Goal: Navigation & Orientation: Find specific page/section

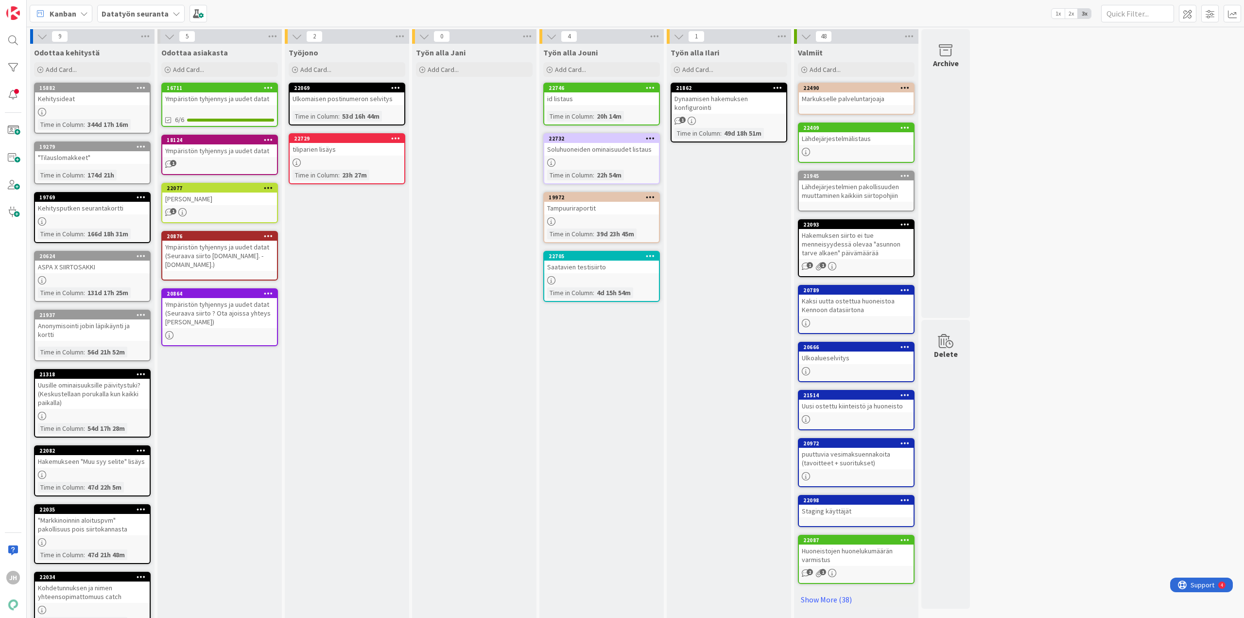
click at [104, 15] on b "Datatyön seuranta" at bounding box center [135, 14] width 67 height 10
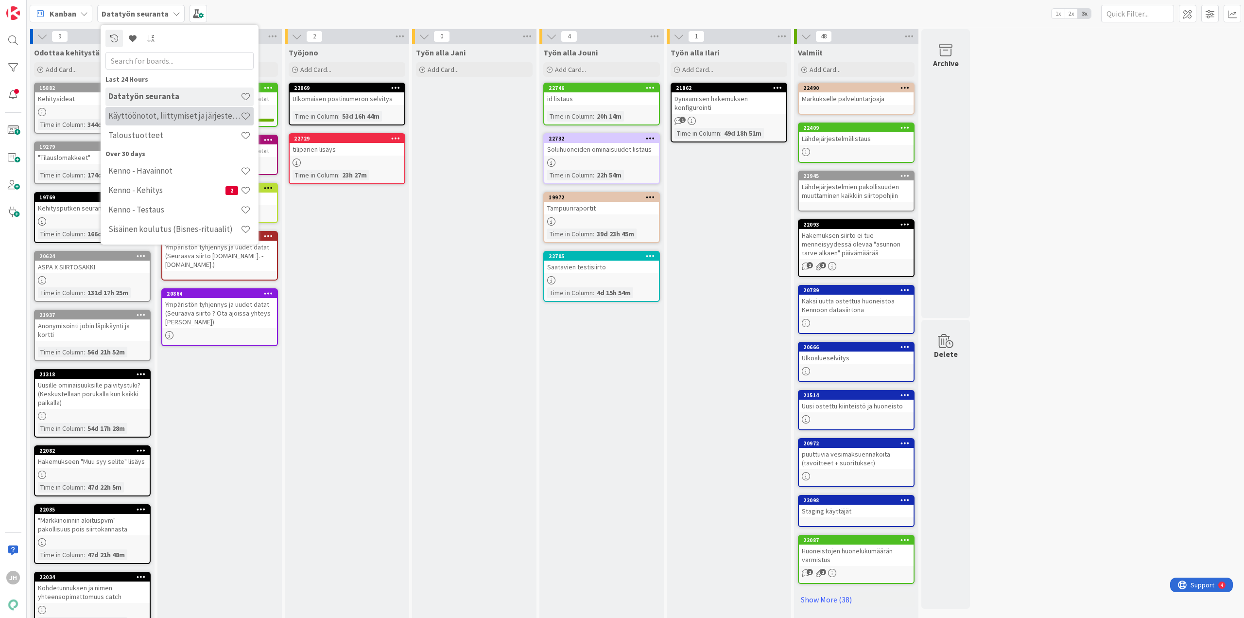
click at [167, 117] on h4 "Käyttöönotot, liittymiset ja järjestelmävaihdokset" at bounding box center [174, 116] width 132 height 10
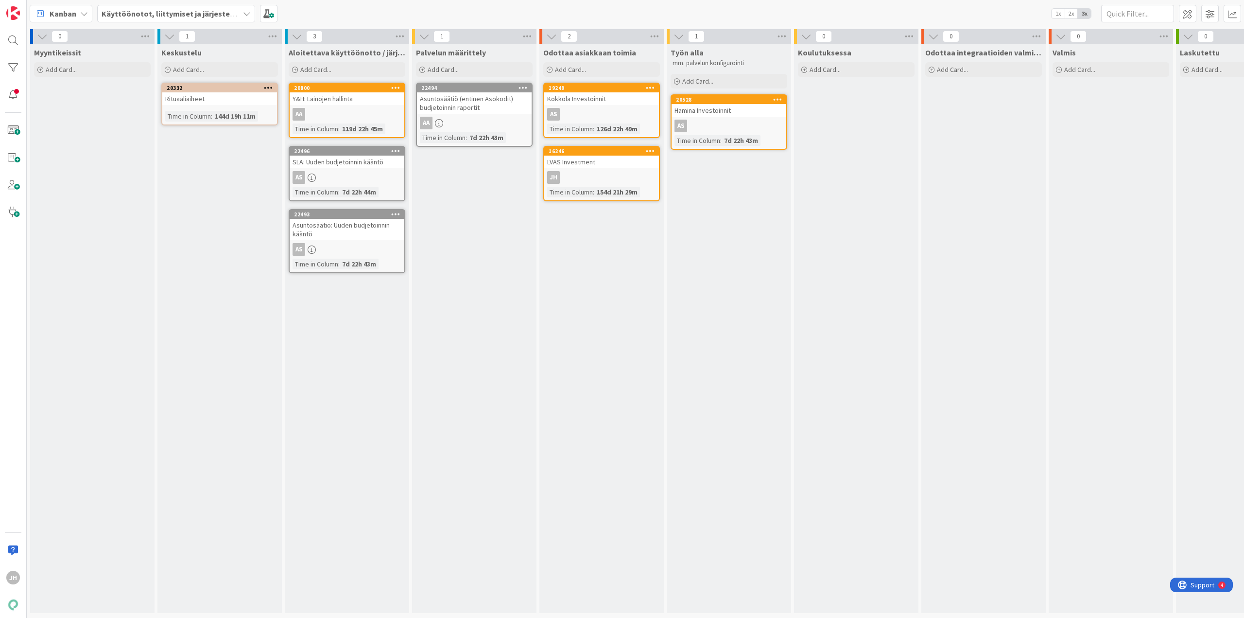
click at [338, 172] on div "AS" at bounding box center [347, 177] width 115 height 13
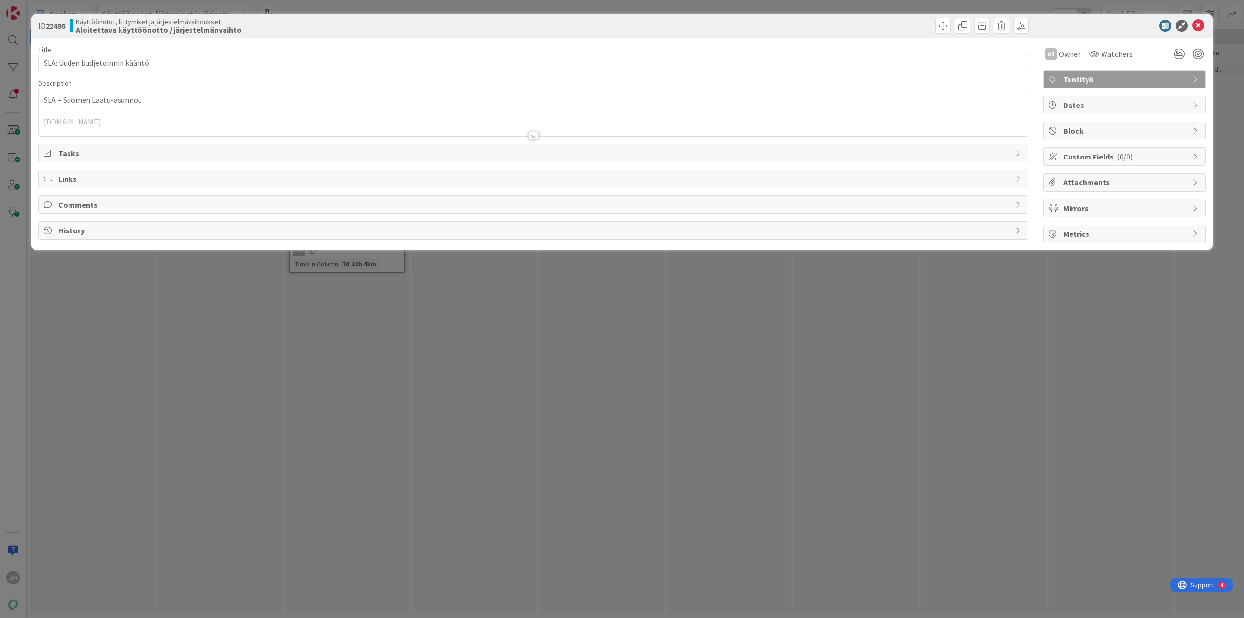
click at [535, 138] on div at bounding box center [533, 136] width 11 height 8
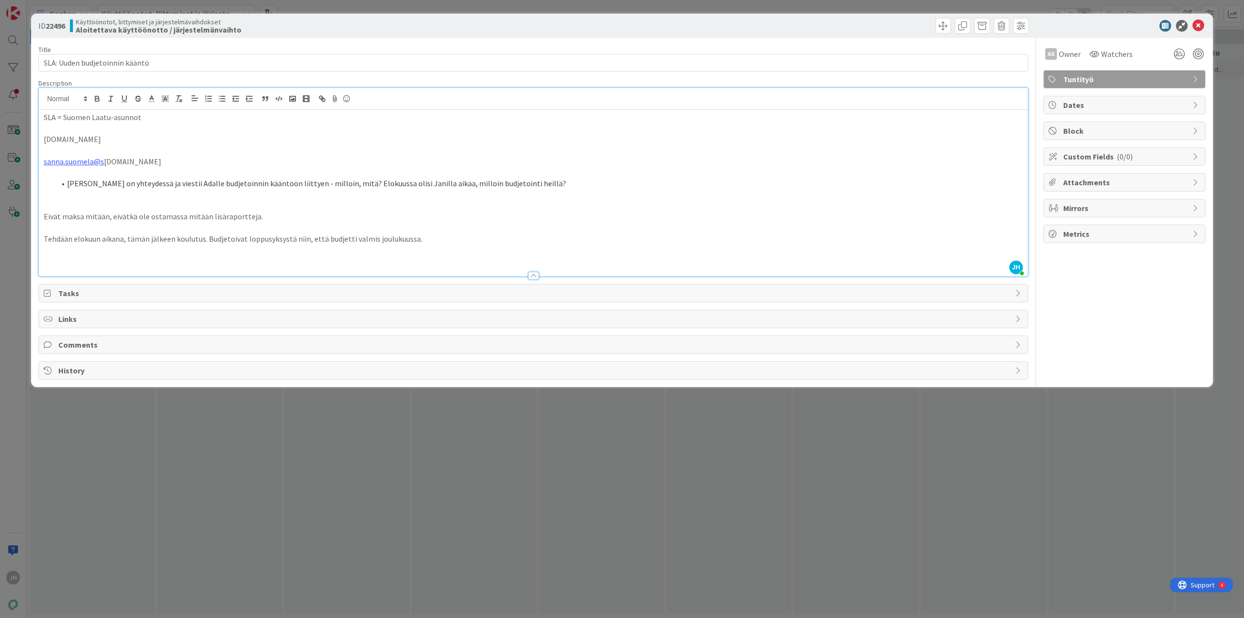
click at [403, 494] on div "ID 22496 Käyttöönotot, liittymiset ja järjestelmävaihdokset Aloitettava käyttöö…" at bounding box center [622, 309] width 1244 height 618
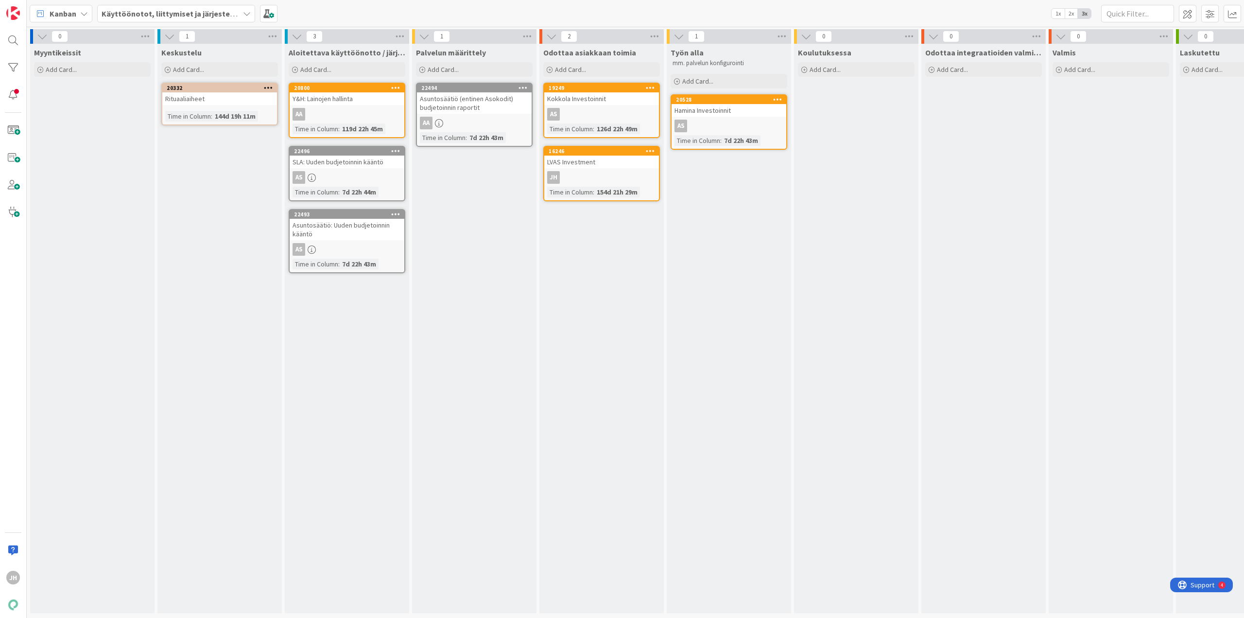
click at [347, 238] on div "Asuntosäätiö: Uuden budjetoinnin kääntö" at bounding box center [347, 229] width 115 height 21
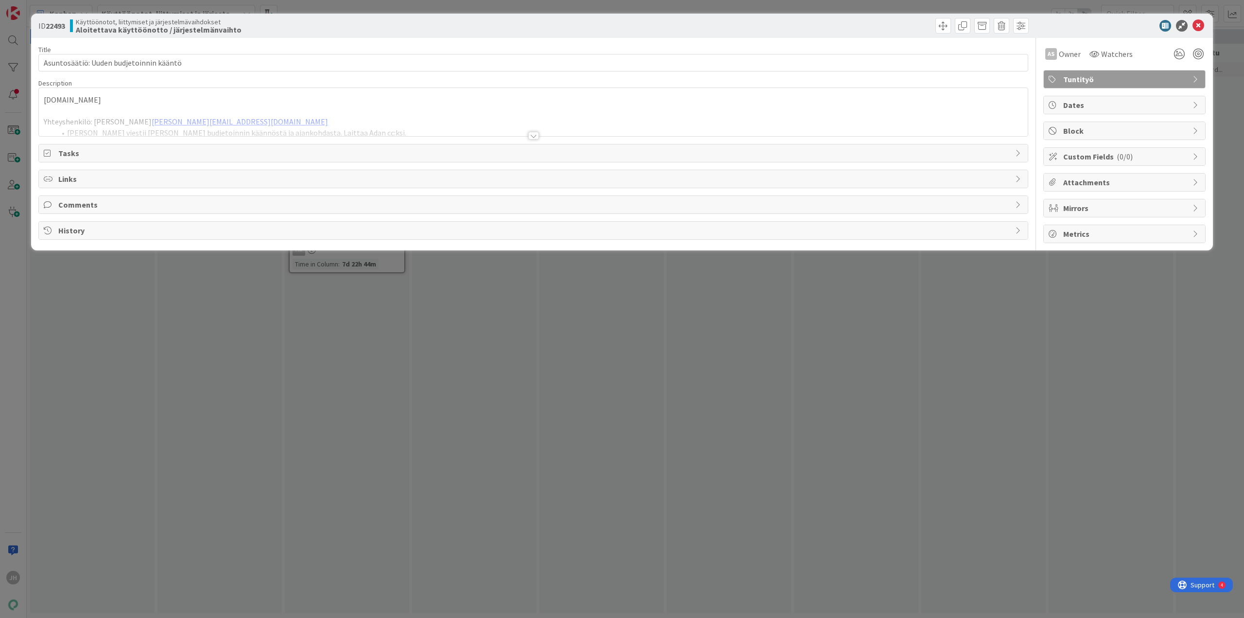
click at [536, 136] on div at bounding box center [533, 136] width 11 height 8
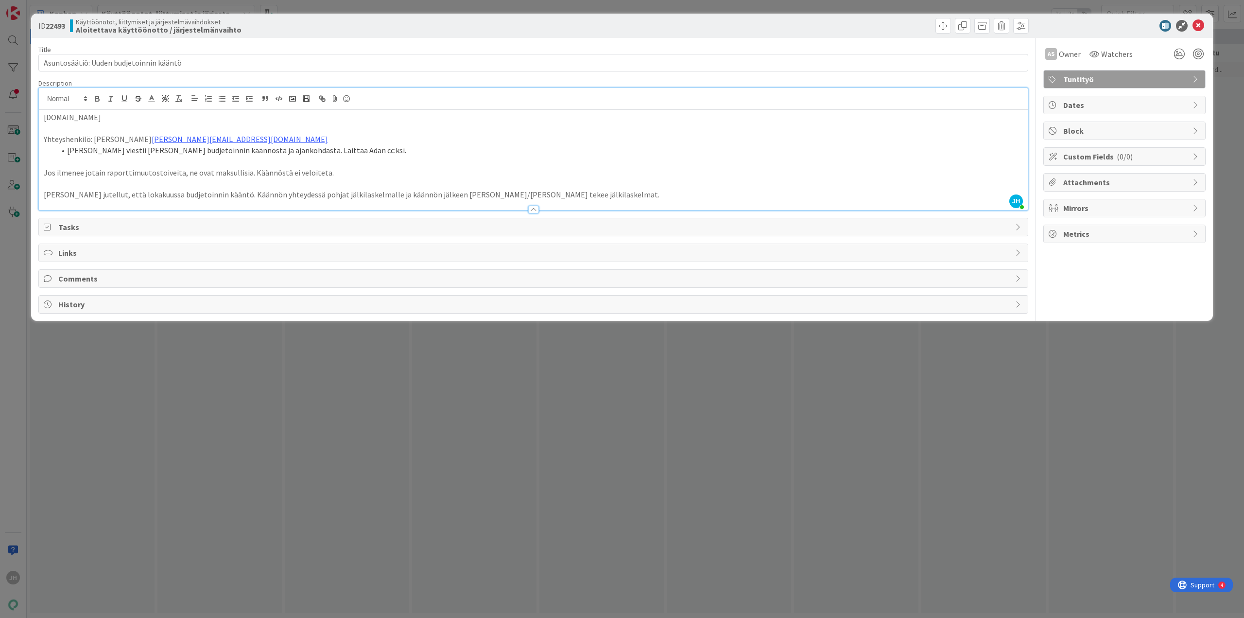
click at [318, 368] on div "ID 22493 Käyttöönotot, liittymiset ja järjestelmävaihdokset Aloitettava käyttöö…" at bounding box center [622, 309] width 1244 height 618
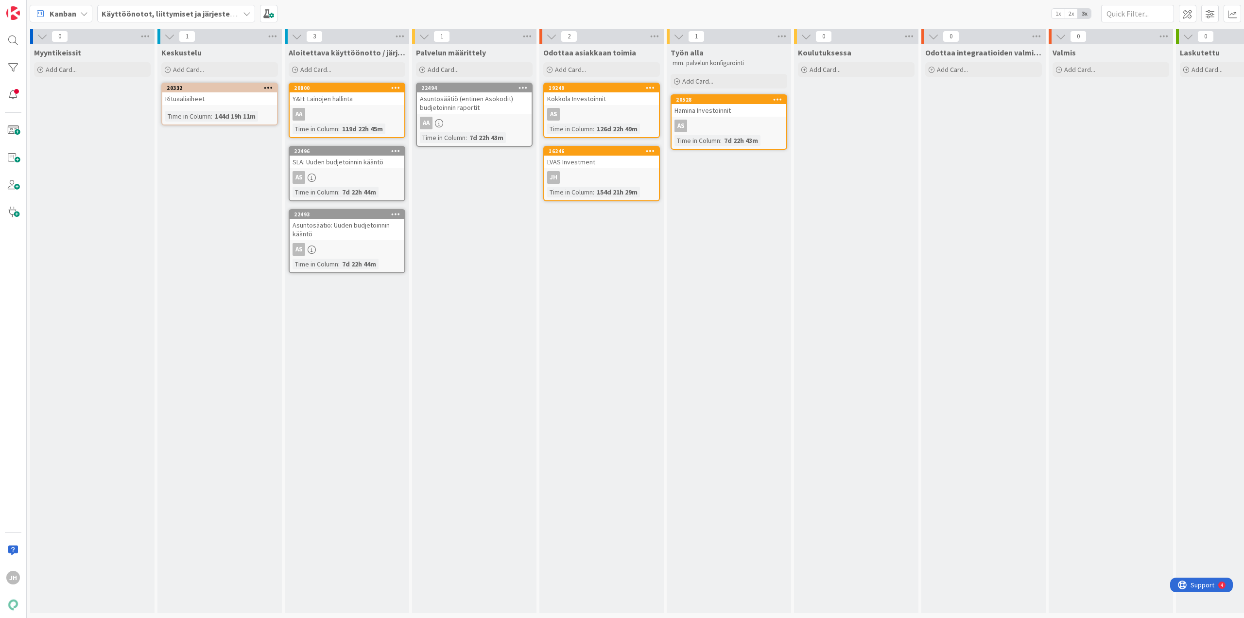
click at [488, 111] on div "Asuntosäätiö (entinen Asokodit) budjetoinnin raportit" at bounding box center [474, 102] width 115 height 21
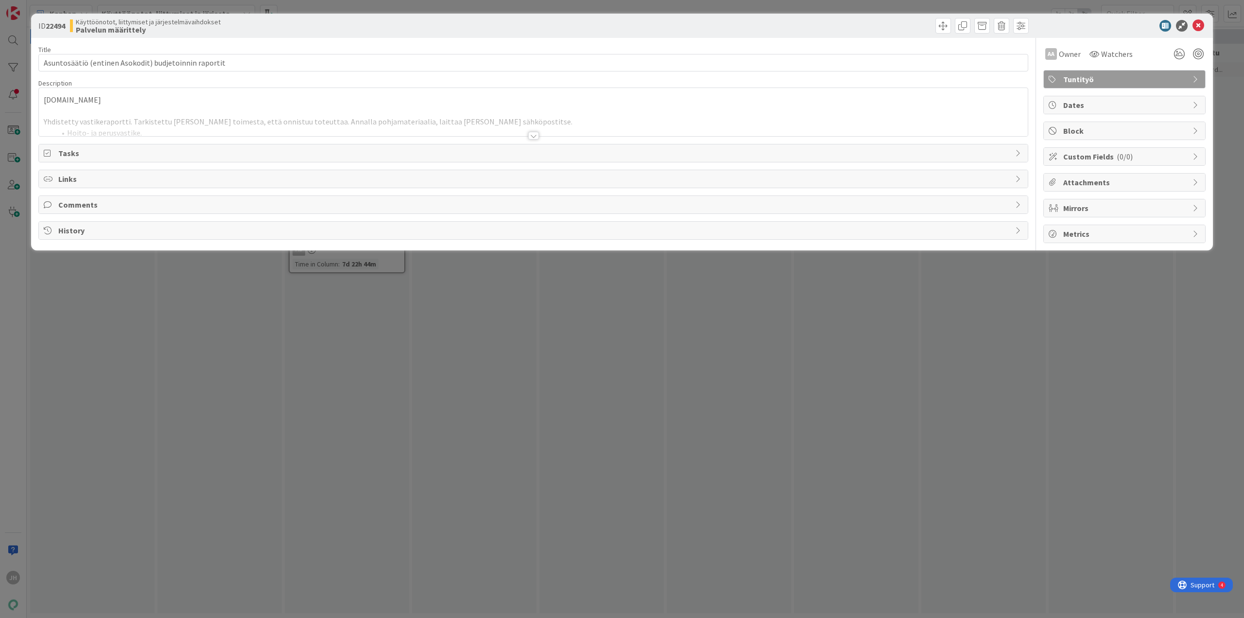
click at [531, 135] on div at bounding box center [533, 136] width 11 height 8
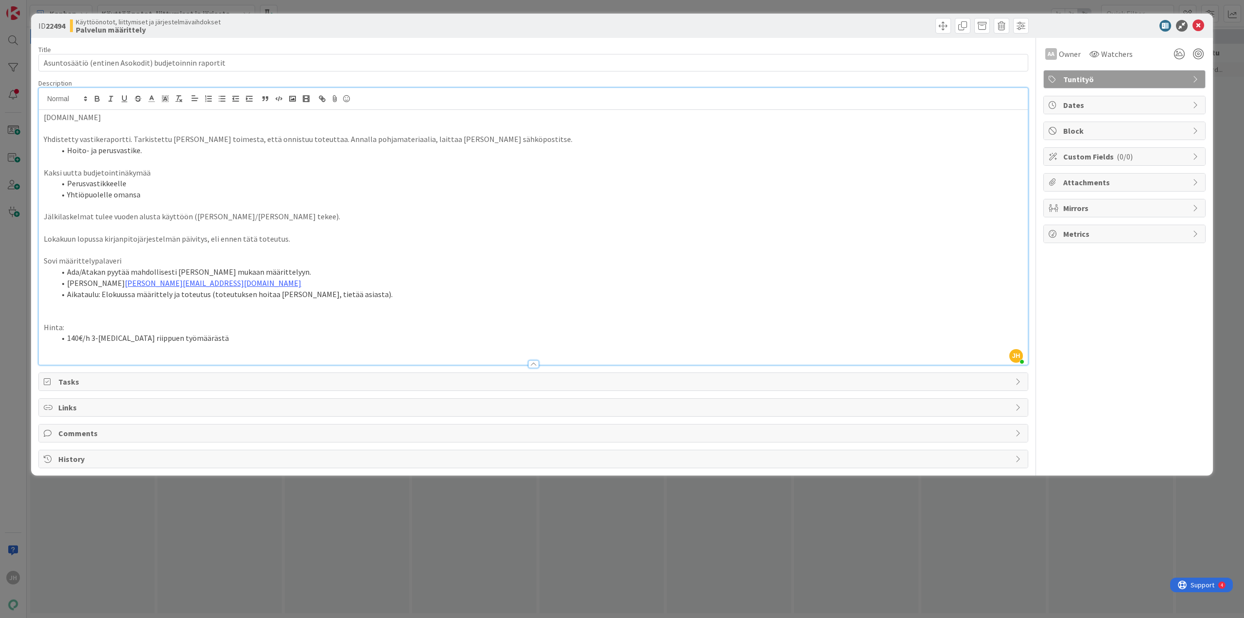
click at [420, 502] on div "ID 22494 Käyttöönotot, liittymiset ja järjestelmävaihdokset Palvelun määrittely…" at bounding box center [622, 309] width 1244 height 618
